Goal: Go to known website: Go to known website

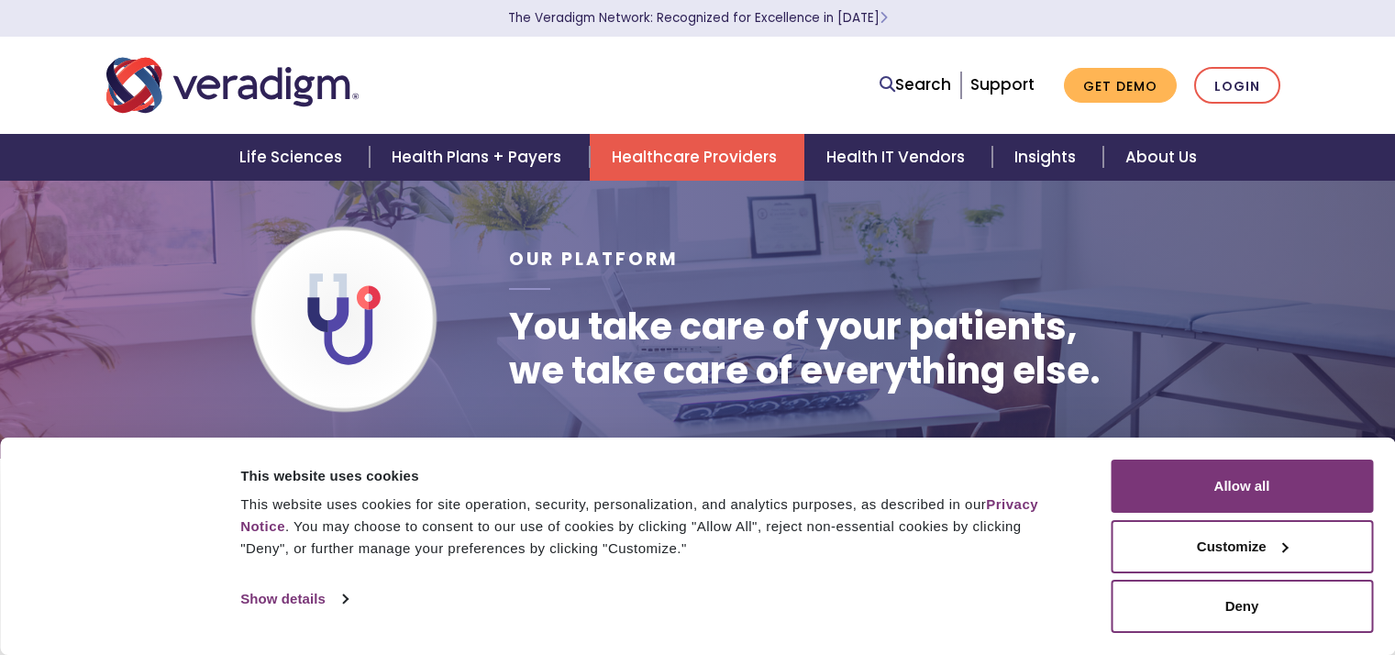
click at [1232, 94] on link "Login" at bounding box center [1237, 86] width 86 height 38
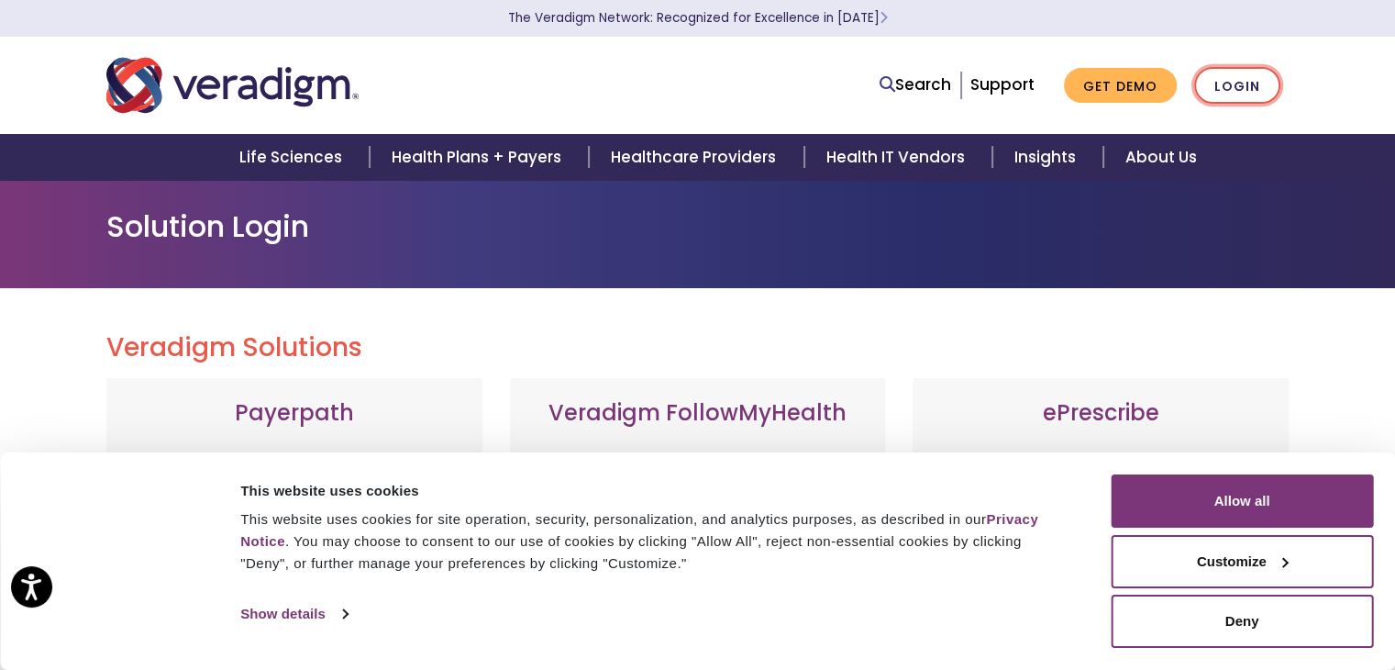
click at [1245, 82] on link "Login" at bounding box center [1237, 86] width 86 height 38
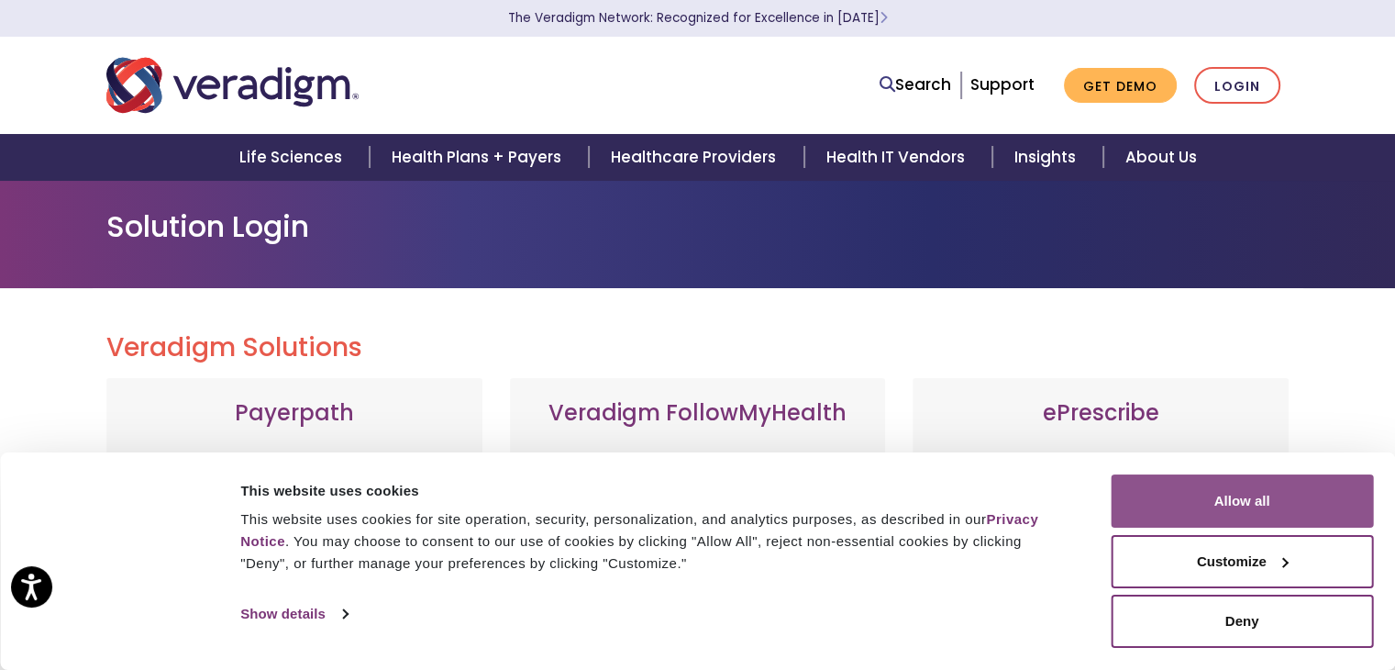
click at [1255, 485] on button "Allow all" at bounding box center [1242, 500] width 262 height 53
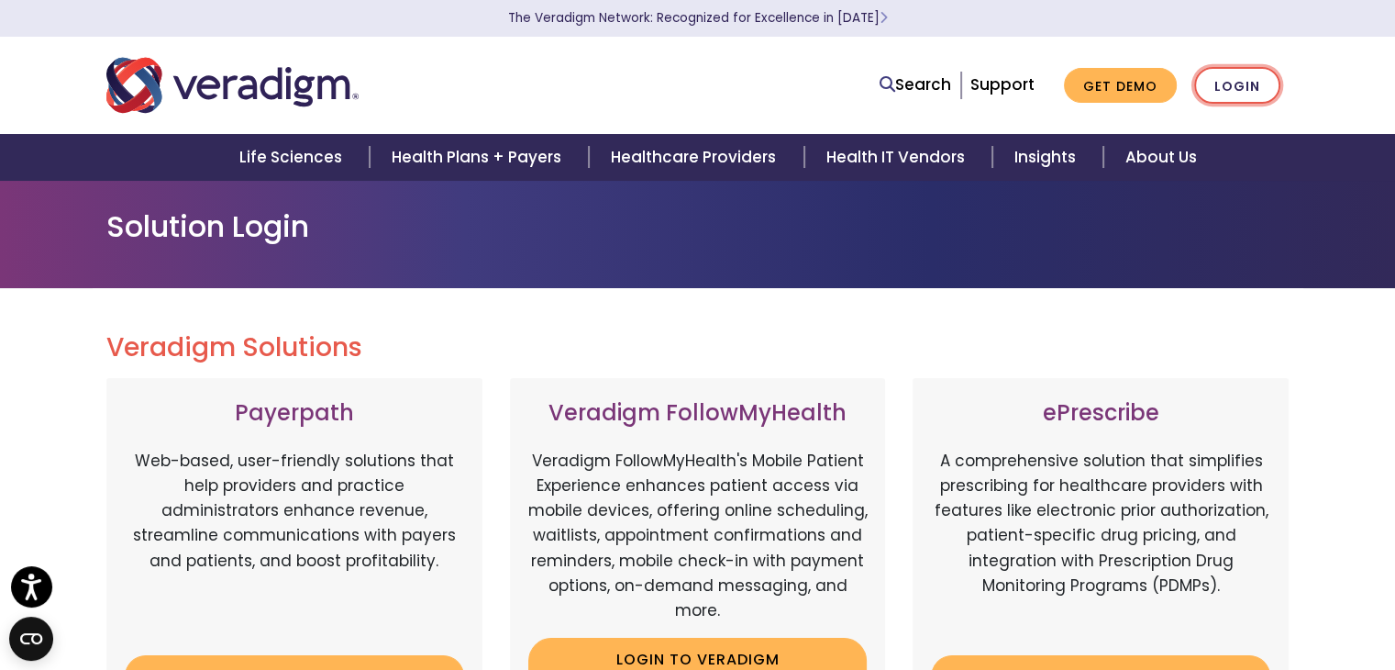
click at [1228, 88] on link "Login" at bounding box center [1237, 86] width 86 height 38
click at [1225, 86] on link "Login" at bounding box center [1237, 86] width 86 height 38
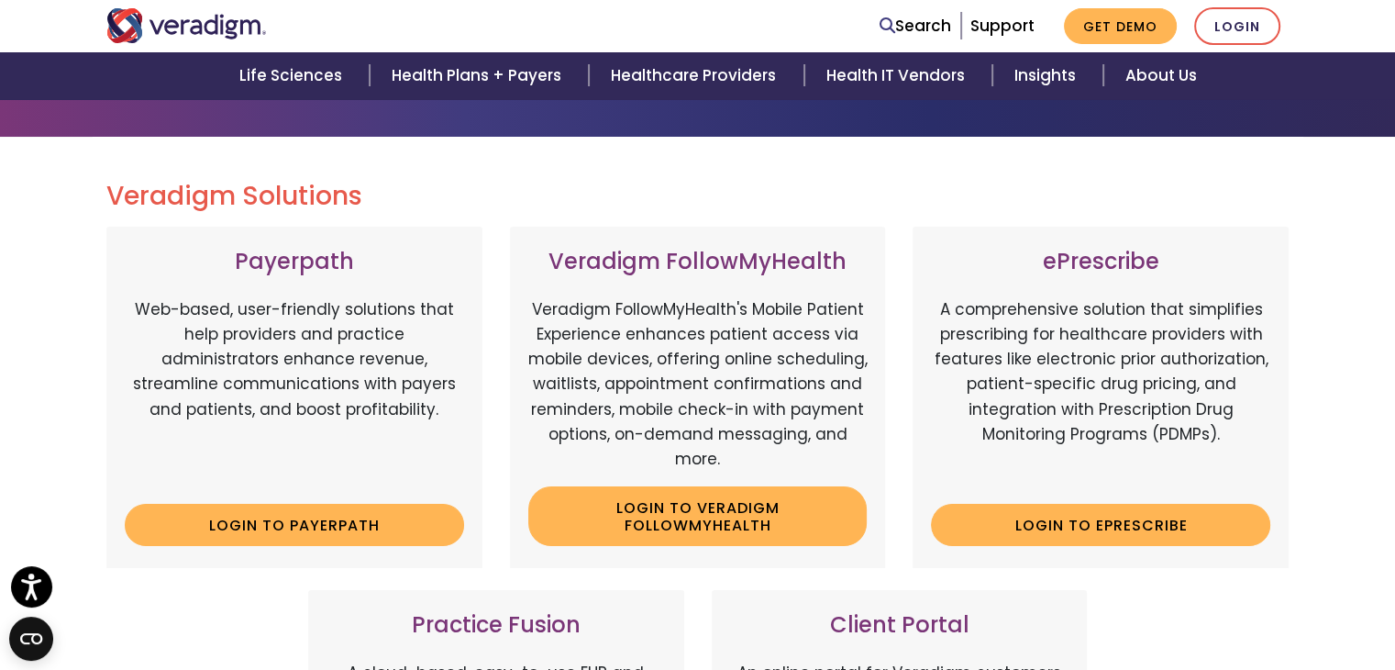
scroll to position [183, 0]
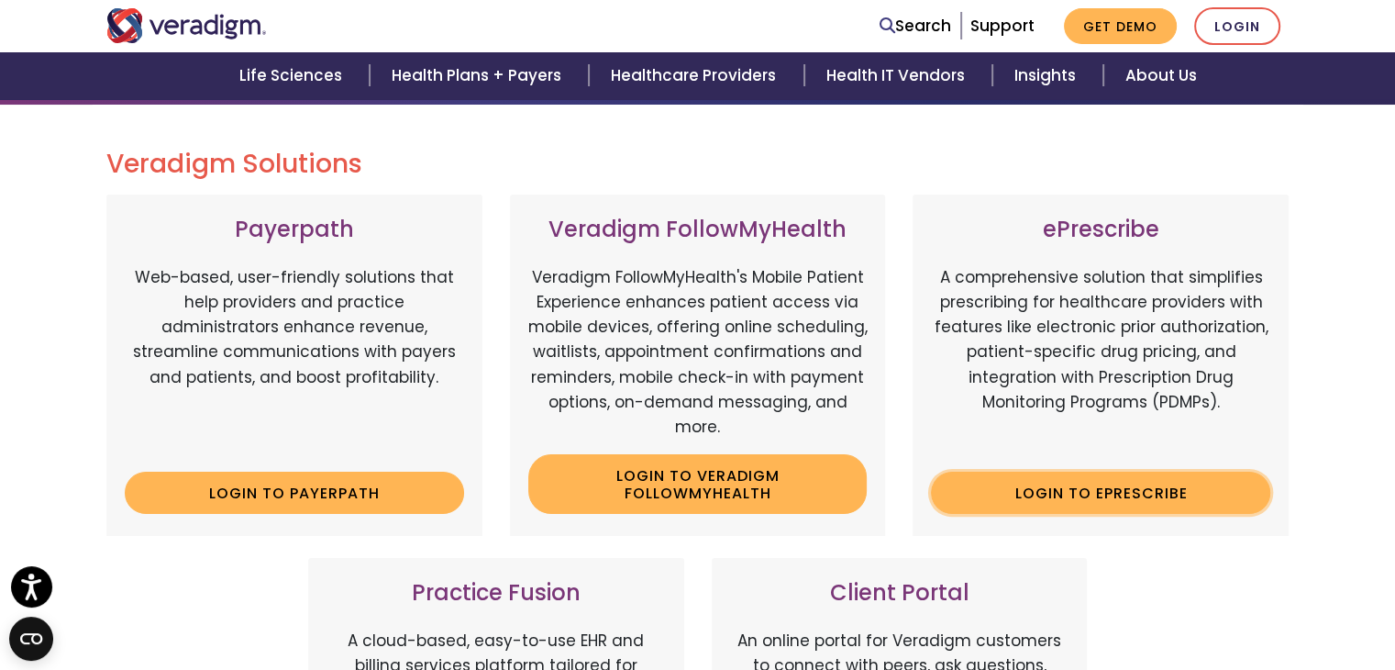
click at [1073, 490] on link "Login to ePrescribe" at bounding box center [1100, 492] width 339 height 42
